Goal: Download file/media

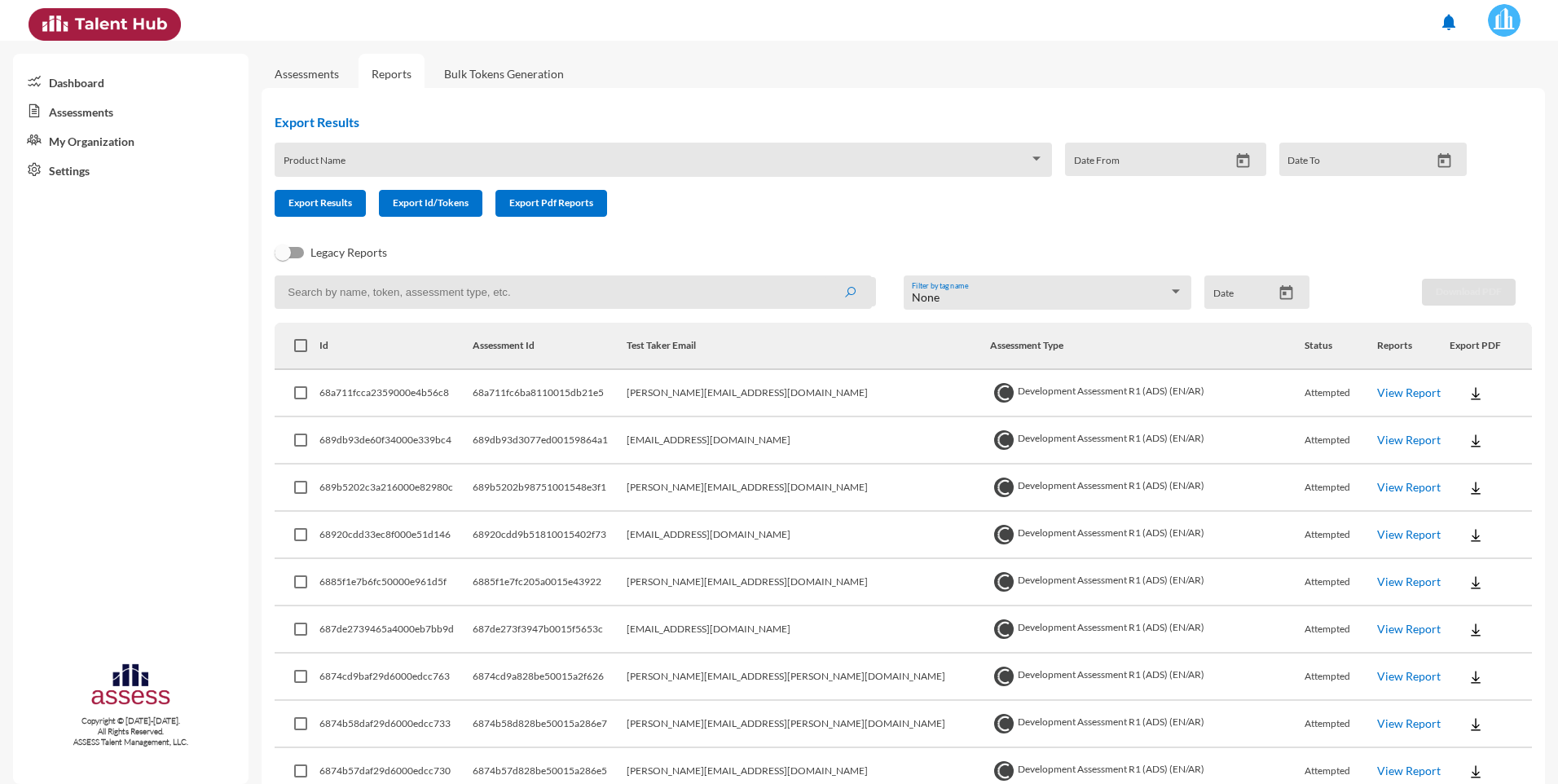
click at [561, 297] on input at bounding box center [573, 292] width 598 height 33
paste input "[PERSON_NAME][EMAIL_ADDRESS][DOMAIN_NAME]"
click at [561, 298] on button "submit" at bounding box center [850, 291] width 52 height 29
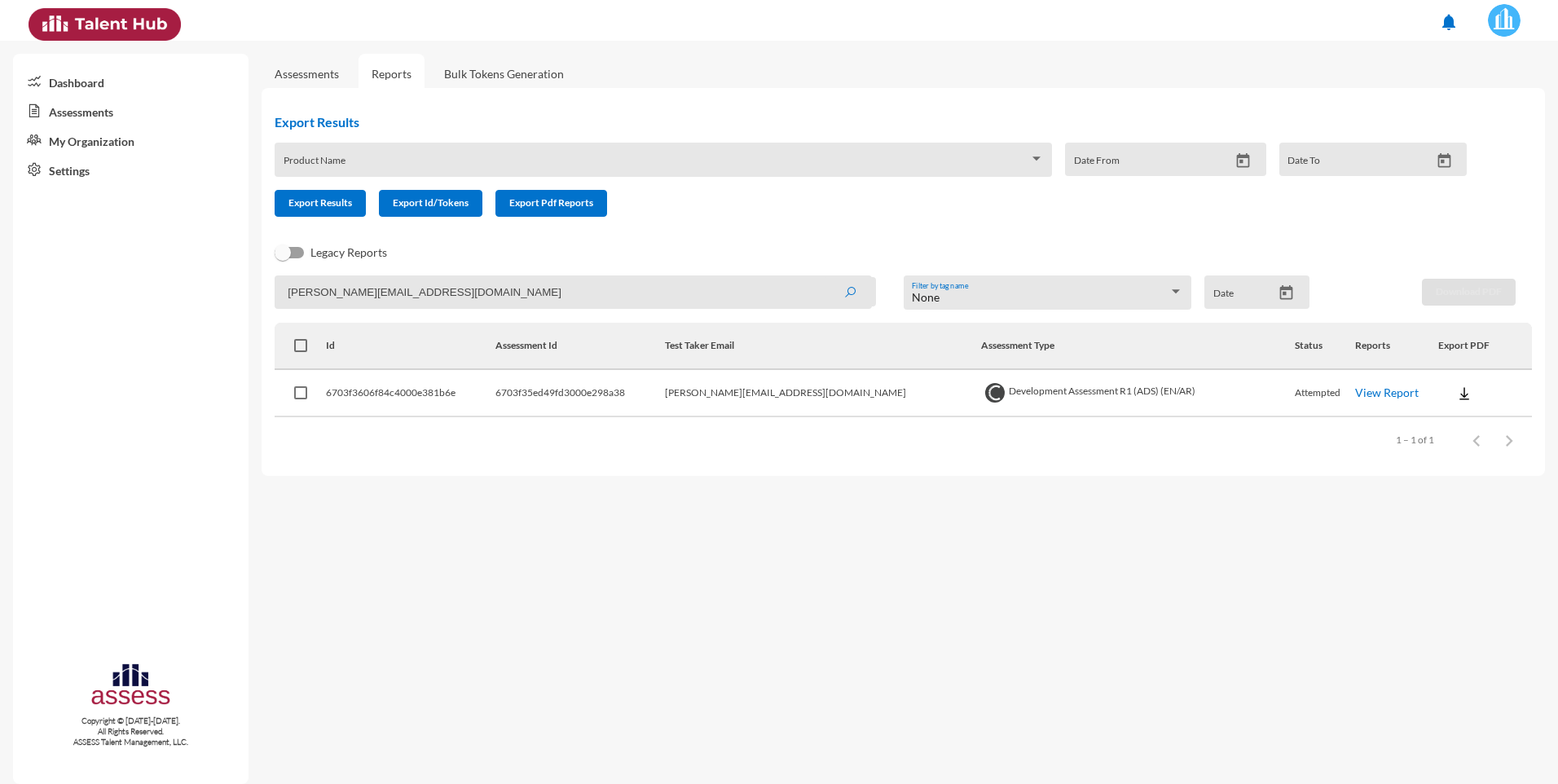
click at [561, 374] on img at bounding box center [1464, 393] width 17 height 17
click at [561, 374] on button "OCM / EN" at bounding box center [1492, 423] width 133 height 31
drag, startPoint x: 522, startPoint y: 288, endPoint x: 57, endPoint y: 319, distance: 466.0
click at [57, 319] on mat-sidenav-container "Dashboard Assessments My Organization Settings Copyright © [DATE]-[DATE]. All R…" at bounding box center [779, 413] width 1558 height 743
paste input "[PERSON_NAME].adel"
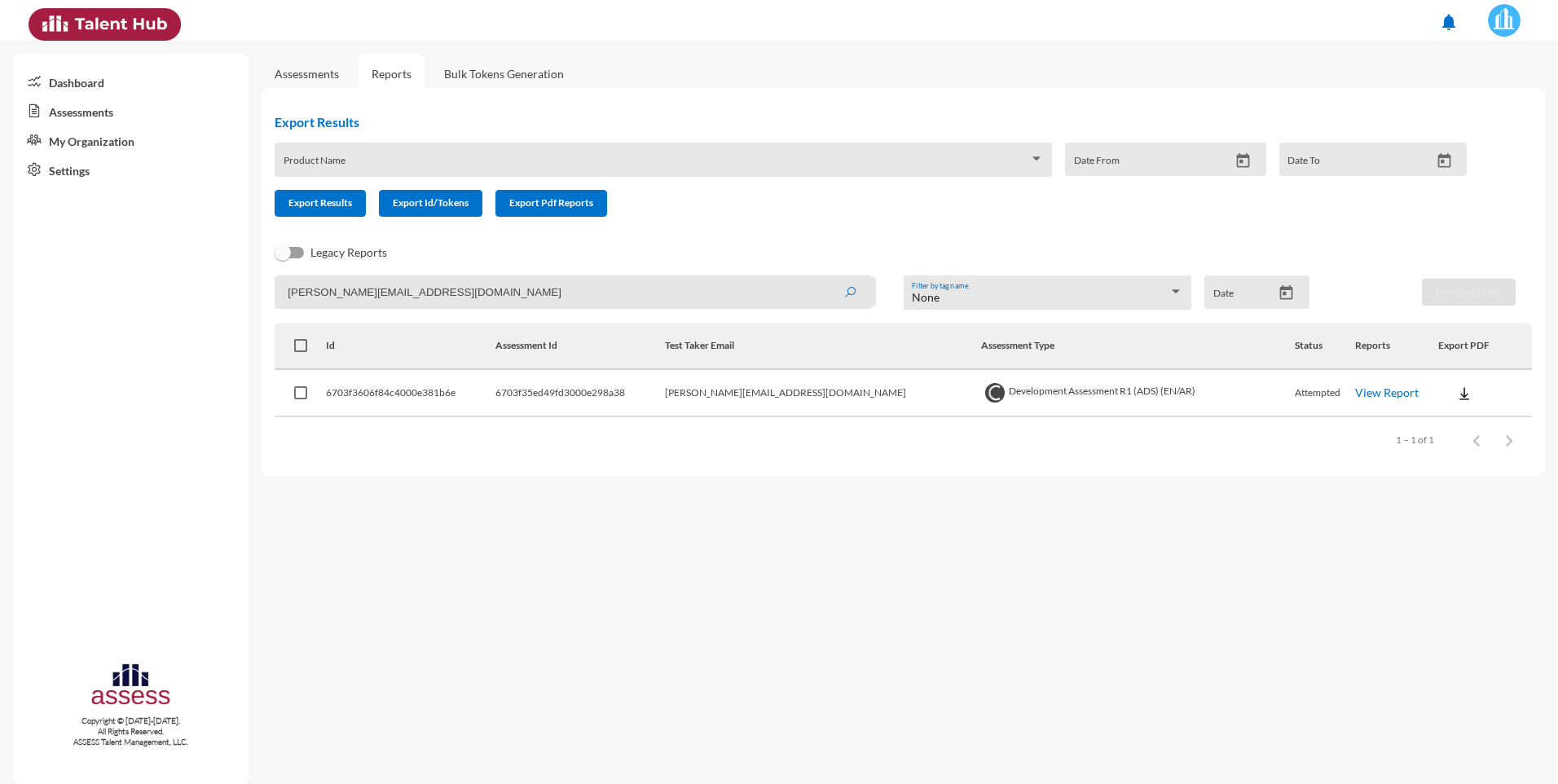
click at [561, 277] on button "submit" at bounding box center [850, 291] width 52 height 29
click at [561, 374] on img at bounding box center [1463, 393] width 17 height 17
click at [561, 374] on button "OCM / EN" at bounding box center [1489, 423] width 140 height 31
drag, startPoint x: 527, startPoint y: 296, endPoint x: 164, endPoint y: 327, distance: 364.3
click at [164, 327] on mat-sidenav-container "Dashboard Assessments My Organization Settings Copyright © [DATE]-[DATE]. All R…" at bounding box center [779, 413] width 1558 height 743
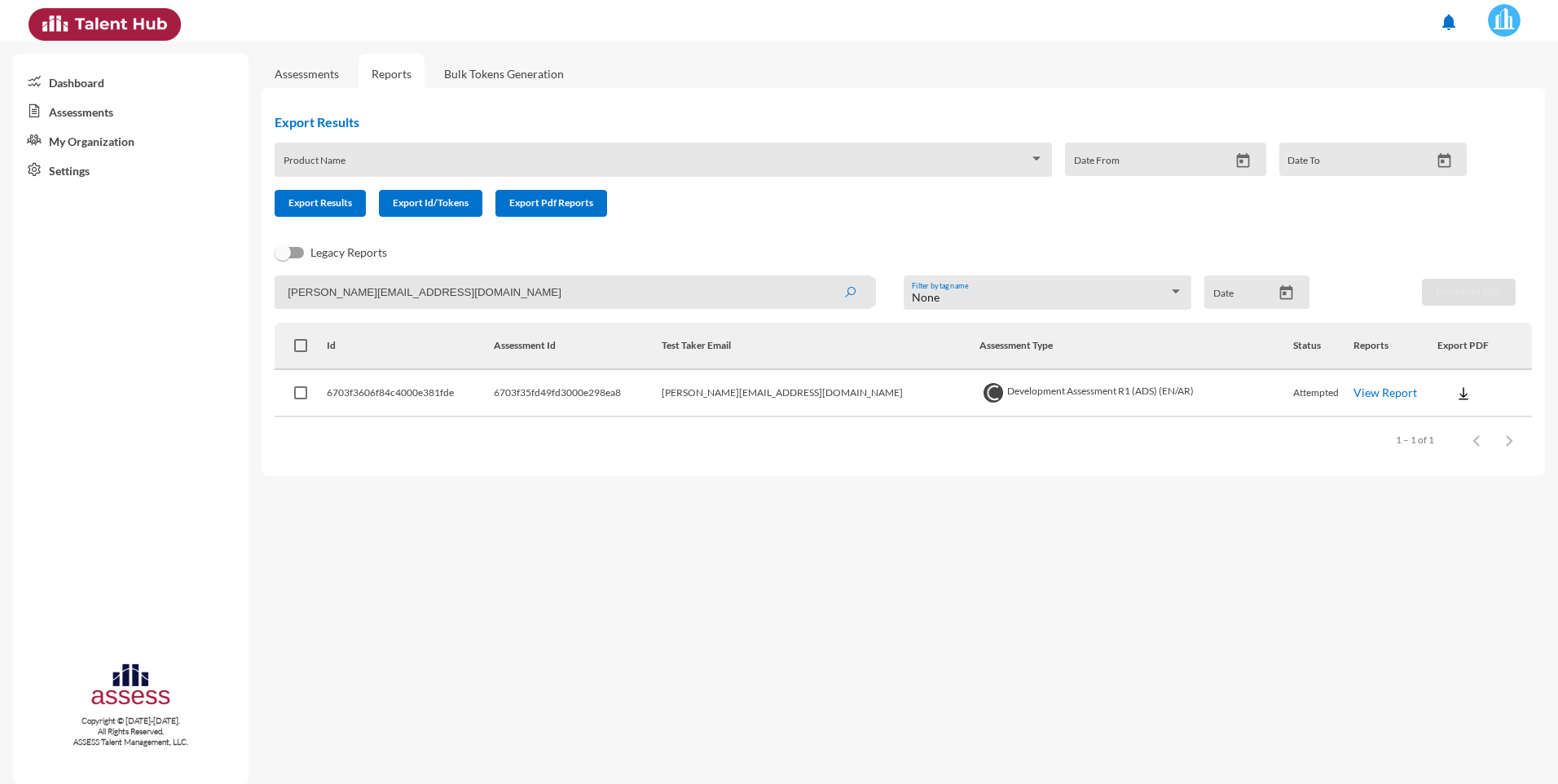
click at [461, 287] on input "[PERSON_NAME][EMAIL_ADDRESS][DOMAIN_NAME]" at bounding box center [573, 292] width 598 height 33
drag, startPoint x: 486, startPoint y: 291, endPoint x: 215, endPoint y: 291, distance: 271.0
click at [216, 291] on mat-sidenav-container "Dashboard Assessments My Organization Settings Copyright © [DATE]-[DATE]. All R…" at bounding box center [779, 413] width 1558 height 743
paste input "[PERSON_NAME].MElmasry"
click at [561, 277] on button "submit" at bounding box center [850, 291] width 52 height 29
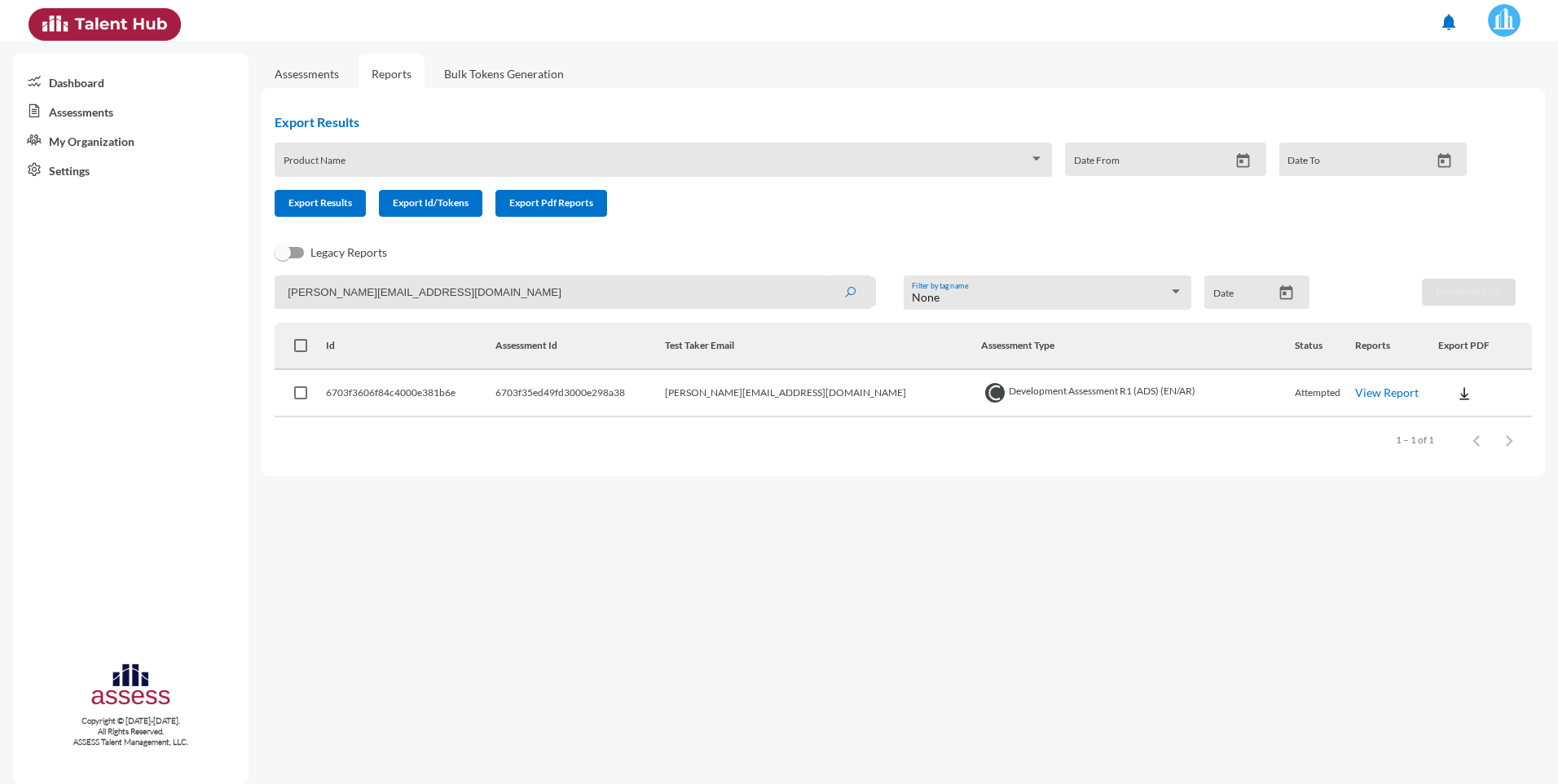
drag, startPoint x: 468, startPoint y: 293, endPoint x: 46, endPoint y: 290, distance: 422.0
click at [46, 291] on mat-sidenav-container "Dashboard Assessments My Organization Settings Copyright © [DATE]-[DATE]. All R…" at bounding box center [779, 413] width 1558 height 743
paste input "Adel@H"
click at [561, 277] on button "submit" at bounding box center [850, 291] width 52 height 29
click at [561, 374] on img at bounding box center [1473, 393] width 17 height 17
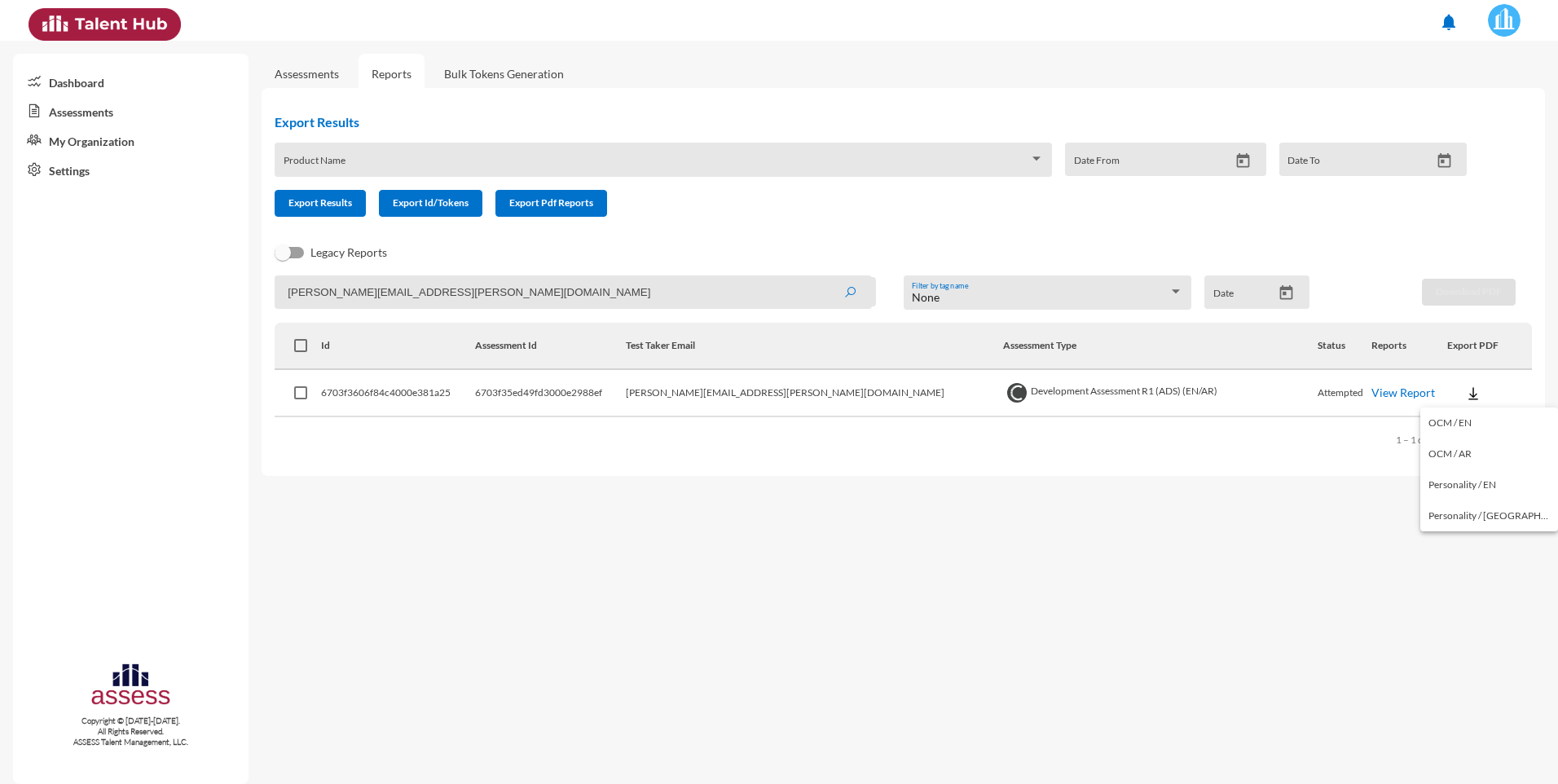
click at [561, 374] on button "OCM / EN" at bounding box center [1490, 423] width 138 height 31
drag, startPoint x: 482, startPoint y: 302, endPoint x: 278, endPoint y: 299, distance: 204.0
click at [278, 299] on input "[PERSON_NAME][EMAIL_ADDRESS][PERSON_NAME][DOMAIN_NAME]" at bounding box center [573, 292] width 598 height 33
paste input "[PERSON_NAME]"
click at [561, 277] on button "submit" at bounding box center [850, 291] width 52 height 29
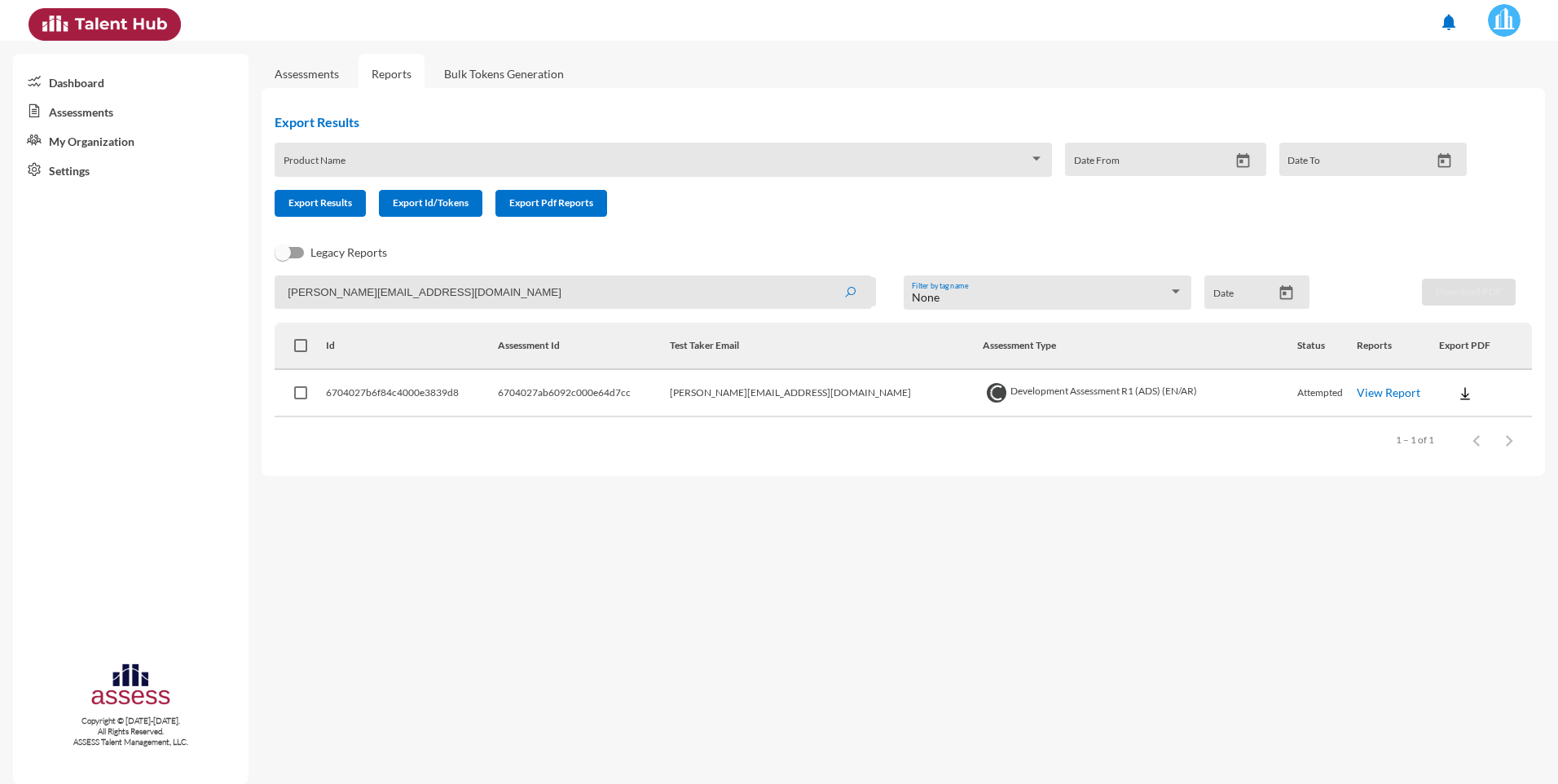
click at [561, 374] on button at bounding box center [1465, 393] width 52 height 29
click at [561, 374] on button "OCM / EN" at bounding box center [1491, 423] width 134 height 31
drag, startPoint x: 481, startPoint y: 293, endPoint x: -3, endPoint y: 296, distance: 484.0
click at [0, 41] on html "notifications Dashboard Assessments My Organization Settings Copyright © [DATE]…" at bounding box center [779, 21] width 1558 height 41
paste input "[PERSON_NAME].[PERSON_NAME]"
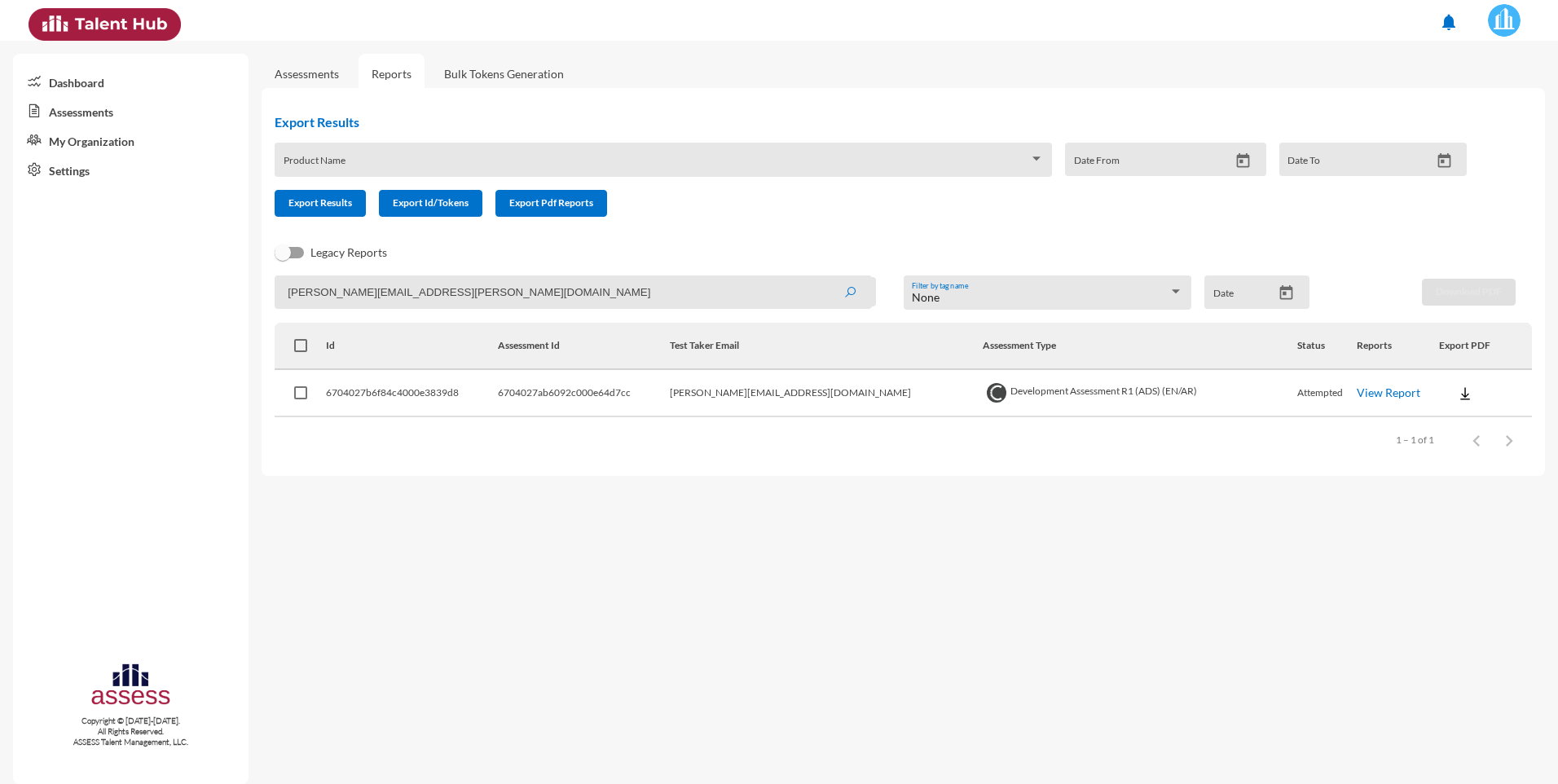
type input "[PERSON_NAME][EMAIL_ADDRESS][PERSON_NAME][DOMAIN_NAME]"
click at [561, 277] on button "submit" at bounding box center [850, 291] width 52 height 29
click at [561, 374] on img at bounding box center [1473, 393] width 17 height 17
click at [561, 374] on button "OCM / EN" at bounding box center [1492, 423] width 133 height 31
